Goal: Navigation & Orientation: Find specific page/section

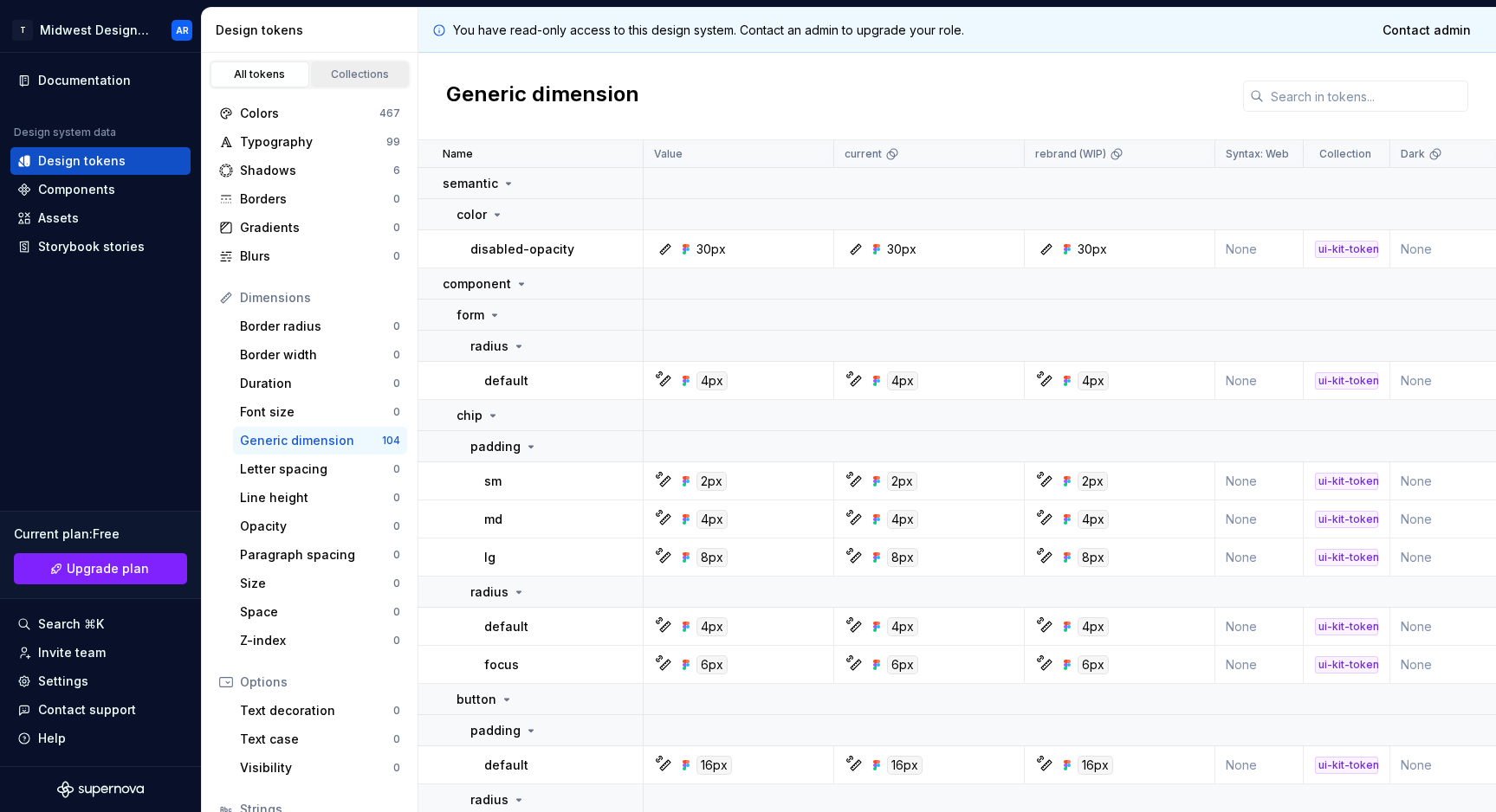
click at [324, 65] on link "Collections" at bounding box center [360, 74] width 99 height 26
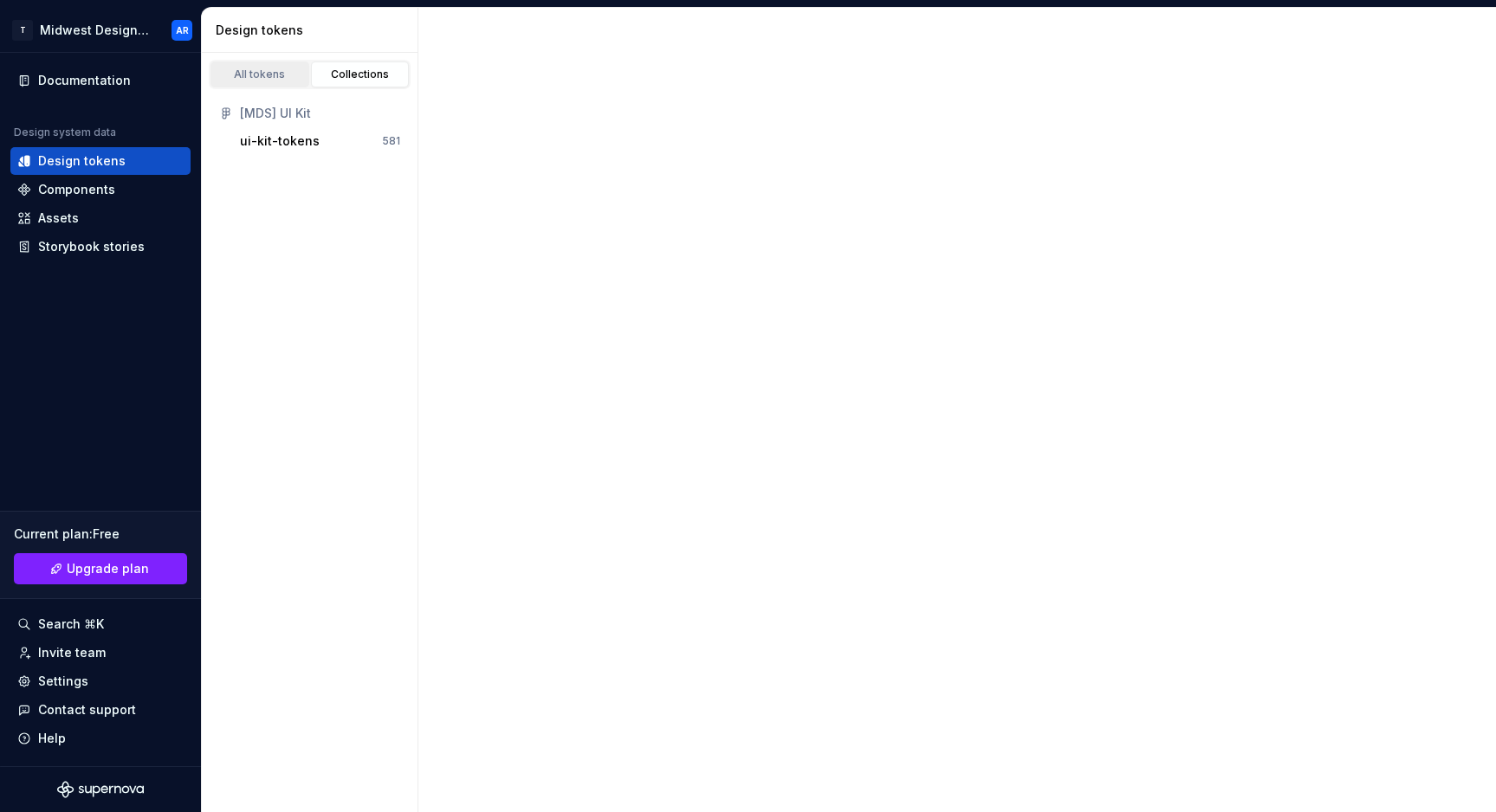
click at [289, 73] on div "All tokens" at bounding box center [259, 74] width 86 height 14
